Goal: Obtain resource: Download file/media

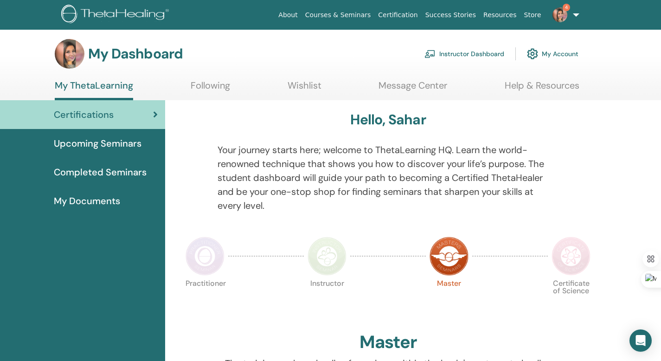
click at [467, 53] on link "Instructor Dashboard" at bounding box center [464, 54] width 80 height 20
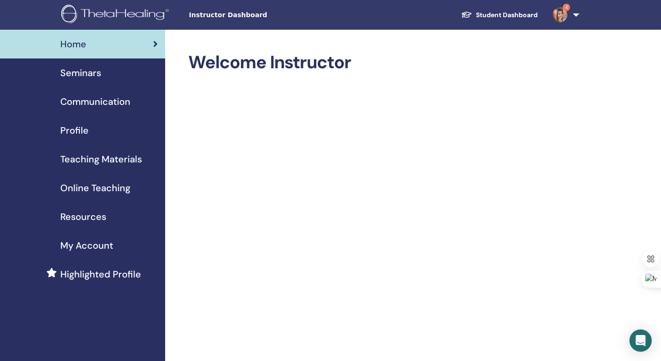
click at [136, 162] on span "Teaching Materials" at bounding box center [101, 159] width 82 height 14
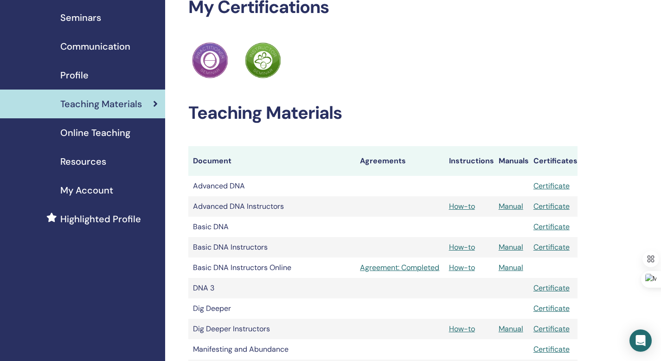
scroll to position [56, 0]
click at [518, 207] on link "Manual" at bounding box center [510, 206] width 25 height 10
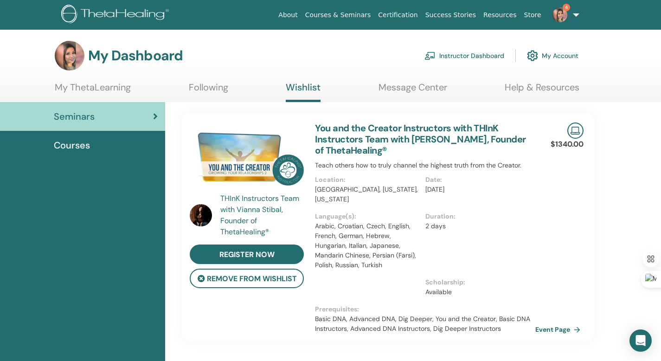
click at [482, 51] on link "Instructor Dashboard" at bounding box center [464, 55] width 80 height 20
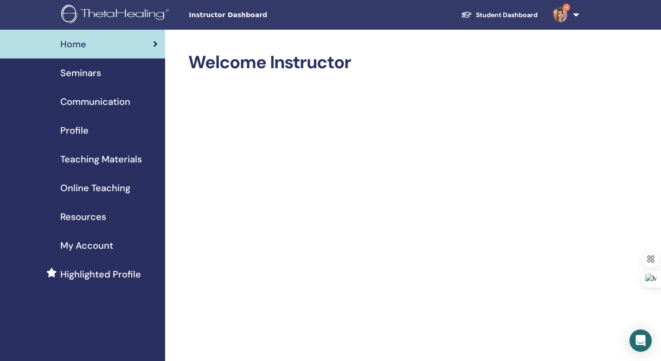
click at [104, 164] on span "Teaching Materials" at bounding box center [101, 159] width 82 height 14
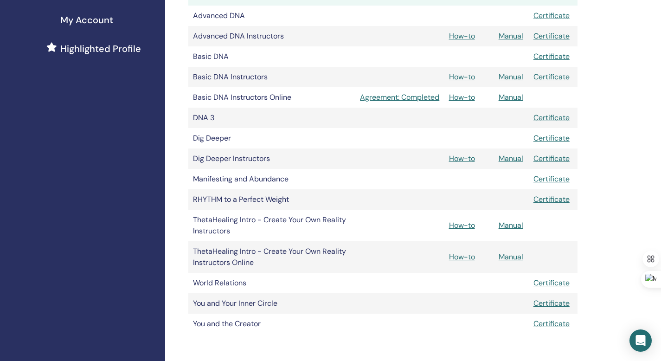
scroll to position [225, 0]
click at [516, 156] on link "Manual" at bounding box center [510, 158] width 25 height 10
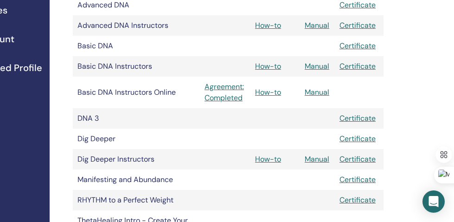
scroll to position [221, 99]
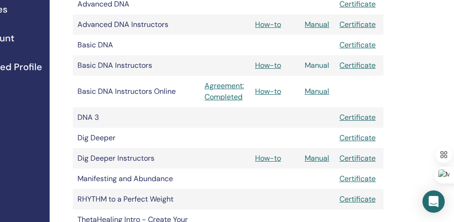
click at [311, 66] on link "Manual" at bounding box center [317, 65] width 25 height 10
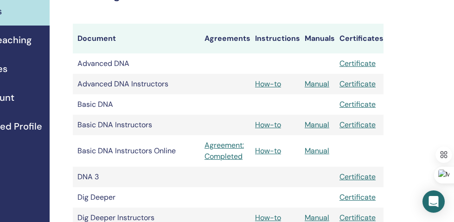
scroll to position [163, 99]
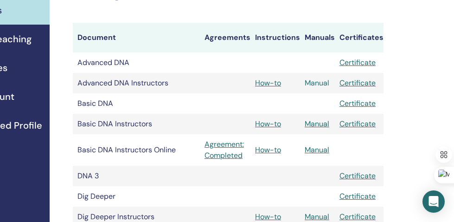
click at [312, 87] on link "Manual" at bounding box center [317, 83] width 25 height 10
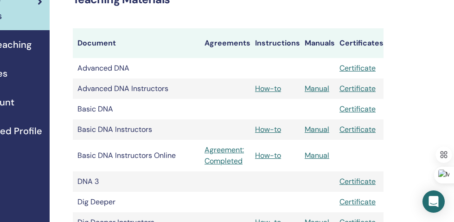
scroll to position [0, 99]
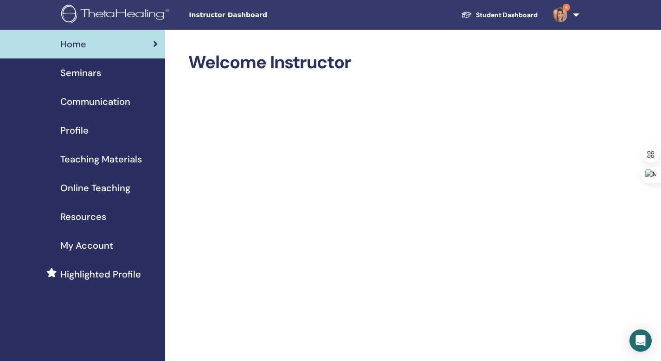
click at [114, 155] on span "Teaching Materials" at bounding box center [101, 159] width 82 height 14
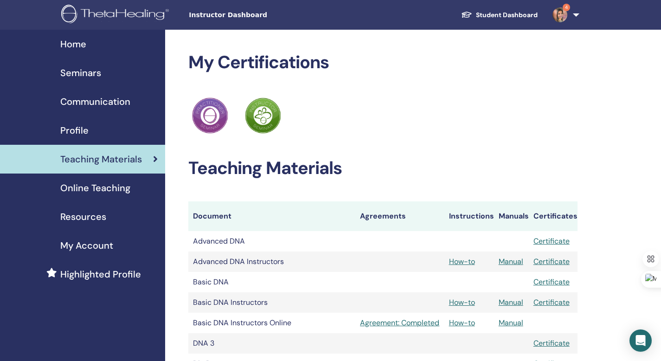
click at [115, 189] on span "Online Teaching" at bounding box center [95, 188] width 70 height 14
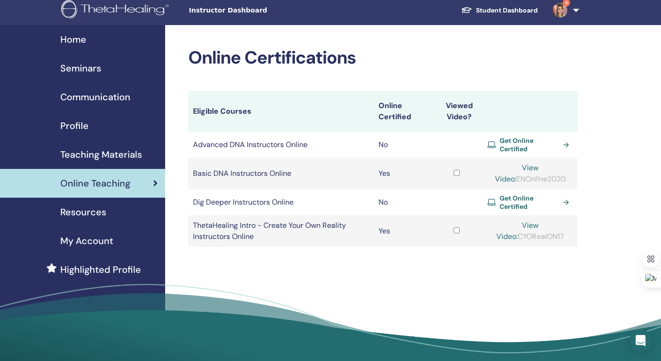
scroll to position [6, 0]
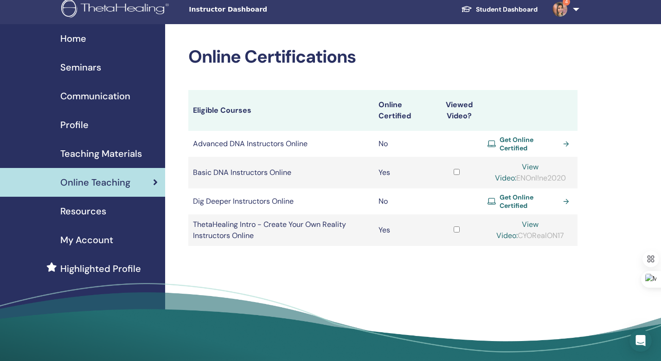
click at [103, 208] on span "Resources" at bounding box center [83, 211] width 46 height 14
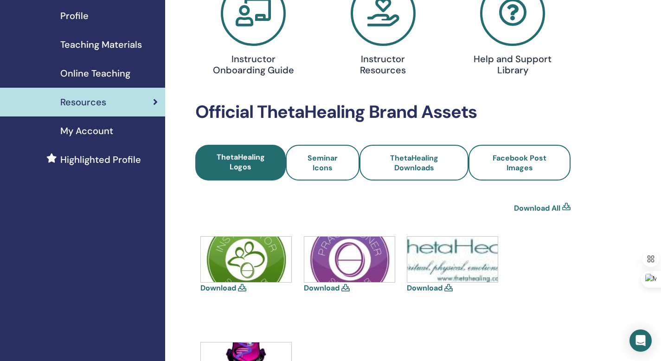
scroll to position [81, 0]
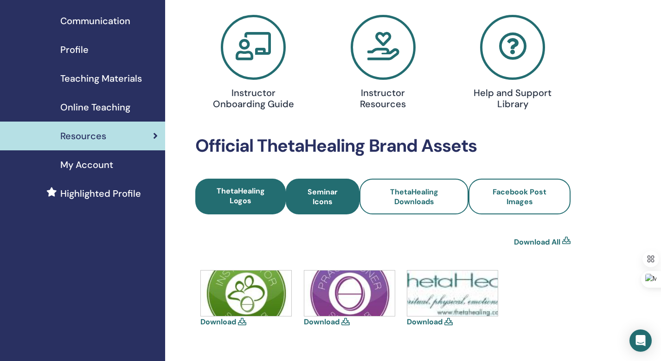
click at [329, 190] on span "Seminar Icons" at bounding box center [322, 196] width 49 height 19
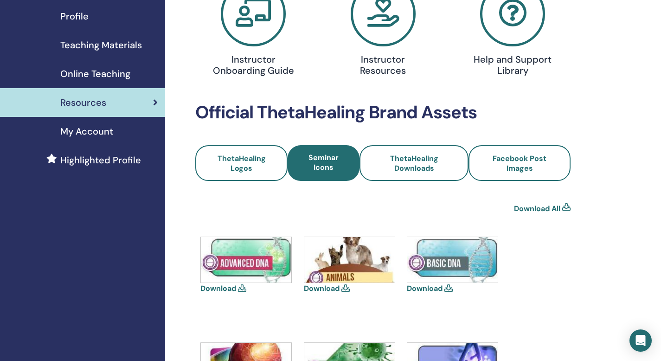
scroll to position [162, 0]
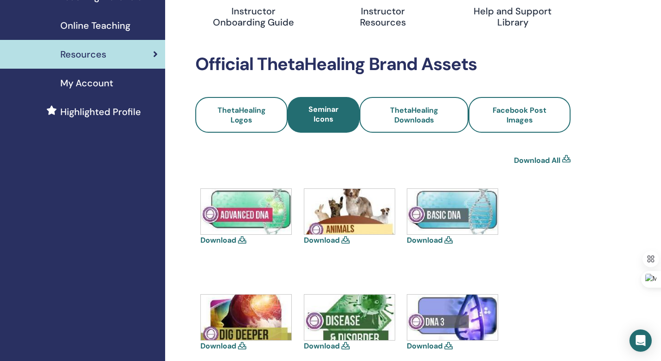
click at [448, 238] on icon at bounding box center [448, 239] width 8 height 7
click at [446, 240] on icon at bounding box center [448, 239] width 8 height 7
click at [449, 241] on icon at bounding box center [448, 239] width 8 height 7
click at [420, 243] on link "Download" at bounding box center [425, 240] width 36 height 10
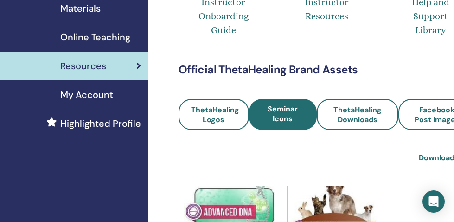
scroll to position [127, 0]
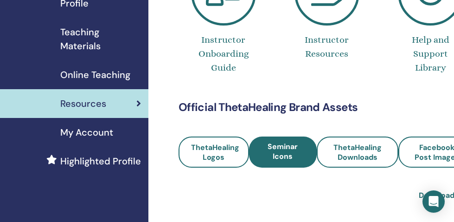
click at [107, 104] on div "Resources" at bounding box center [74, 103] width 134 height 14
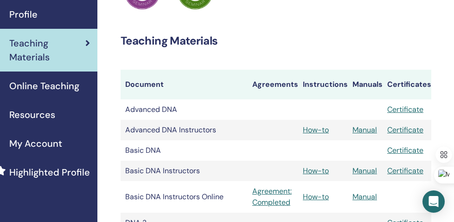
scroll to position [116, 59]
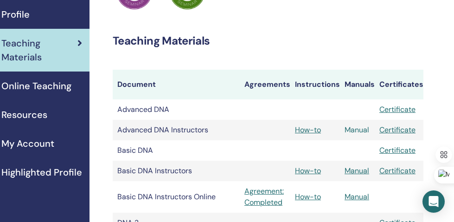
click at [364, 130] on link "Manual" at bounding box center [356, 130] width 25 height 10
